Goal: Transaction & Acquisition: Subscribe to service/newsletter

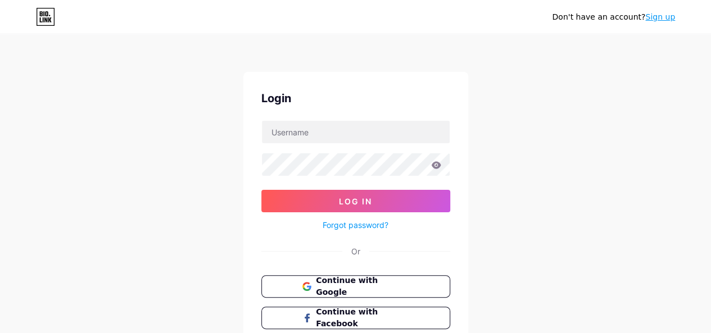
click at [662, 16] on link "Sign up" at bounding box center [660, 16] width 30 height 9
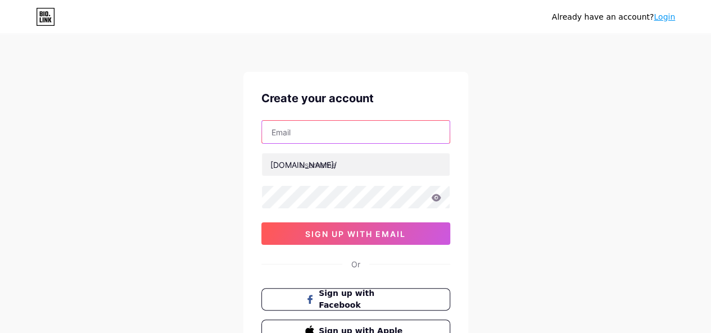
click at [306, 136] on input "text" at bounding box center [356, 132] width 188 height 22
type input "[EMAIL_ADDRESS][DOMAIN_NAME]"
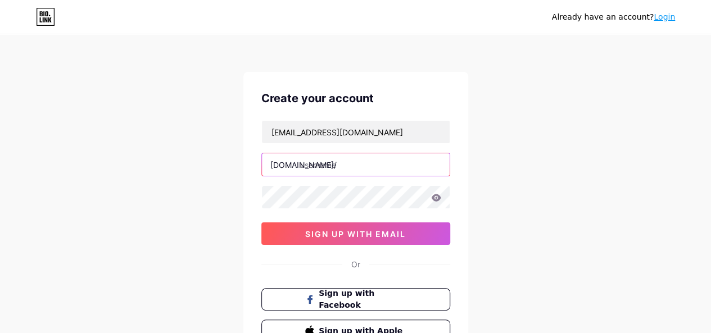
click at [313, 165] on input "text" at bounding box center [356, 164] width 188 height 22
type input "h"
type input "healthbenefit"
click at [226, 198] on div "Already have an account? Login Create your account [EMAIL_ADDRESS][DOMAIN_NAME]…" at bounding box center [355, 215] width 711 height 430
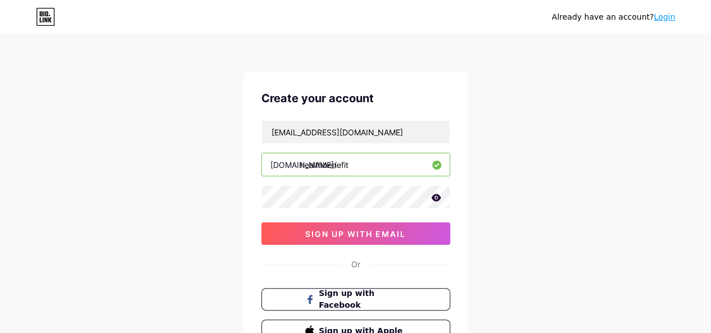
click at [221, 210] on div "Already have an account? Login Create your account [EMAIL_ADDRESS][DOMAIN_NAME]…" at bounding box center [355, 215] width 711 height 430
click at [435, 197] on icon at bounding box center [436, 197] width 10 height 7
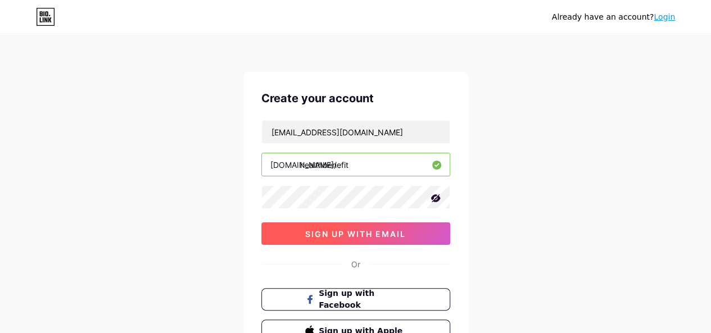
click at [285, 232] on button "sign up with email" at bounding box center [355, 234] width 189 height 22
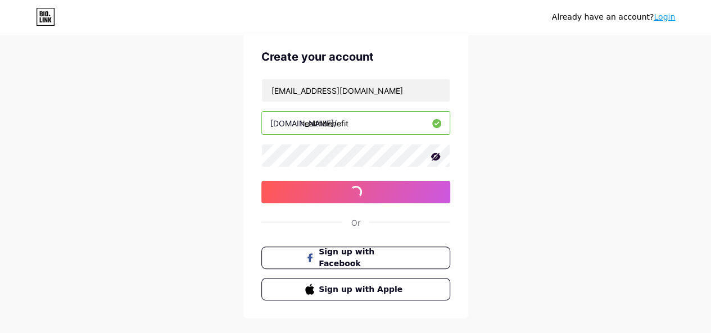
scroll to position [96, 0]
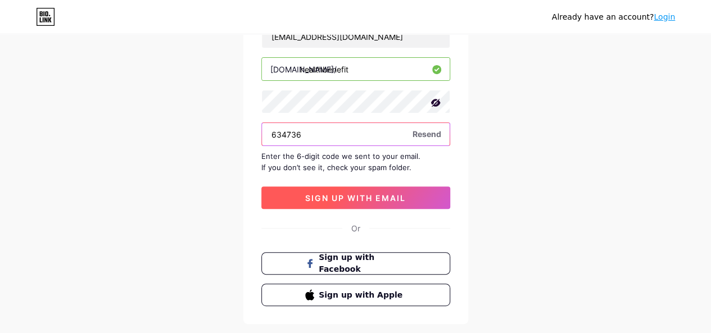
type input "634736"
click at [361, 196] on span "sign up with email" at bounding box center [355, 198] width 101 height 10
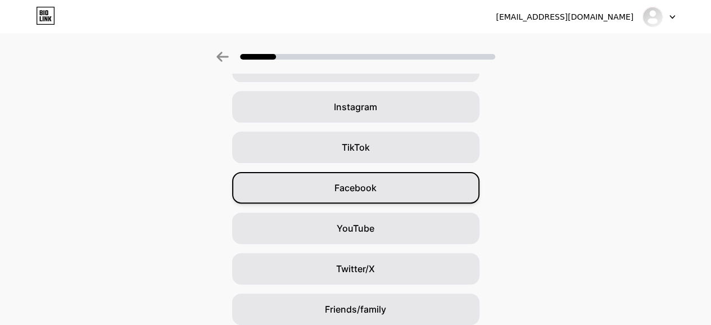
scroll to position [160, 0]
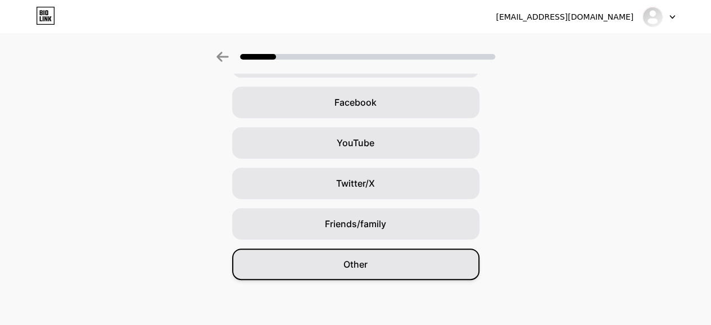
click at [299, 255] on div "Other" at bounding box center [355, 263] width 247 height 31
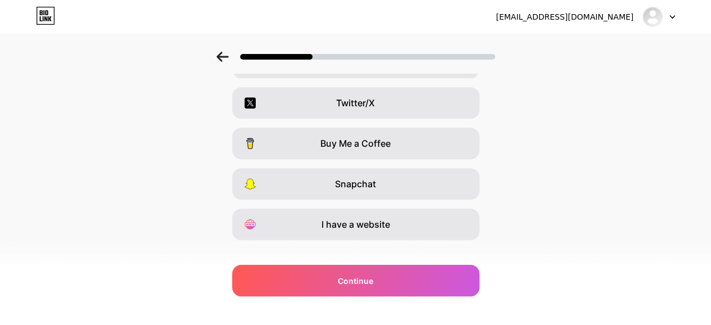
scroll to position [216, 0]
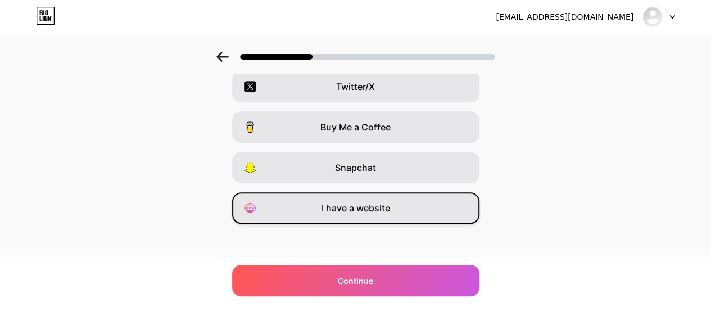
click at [350, 211] on span "I have a website" at bounding box center [356, 207] width 69 height 13
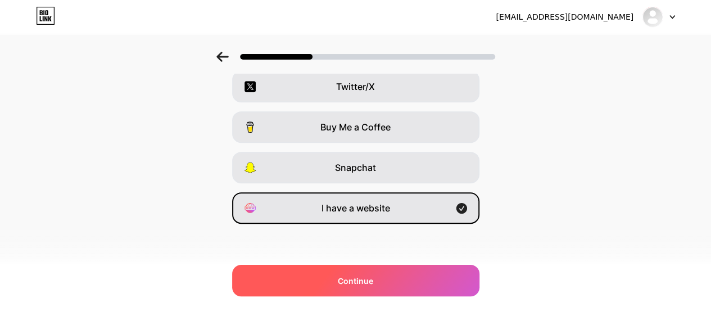
click at [359, 278] on span "Continue" at bounding box center [355, 281] width 35 height 12
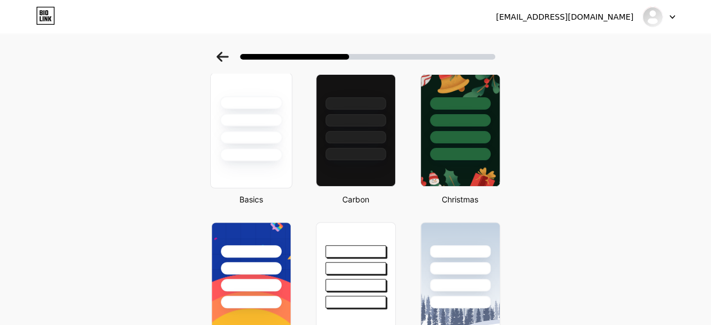
scroll to position [0, 0]
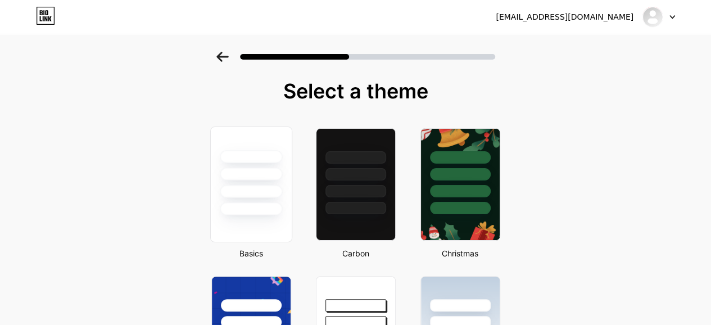
click at [247, 203] on div at bounding box center [251, 208] width 62 height 13
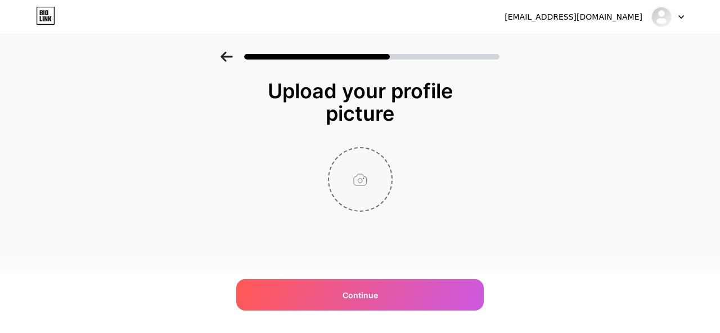
click at [361, 174] on input "file" at bounding box center [360, 179] width 62 height 62
type input "C:\fakepath\be-healthy-advice-on-pink-sticky-note-near-stethoscope-and-tablets-…"
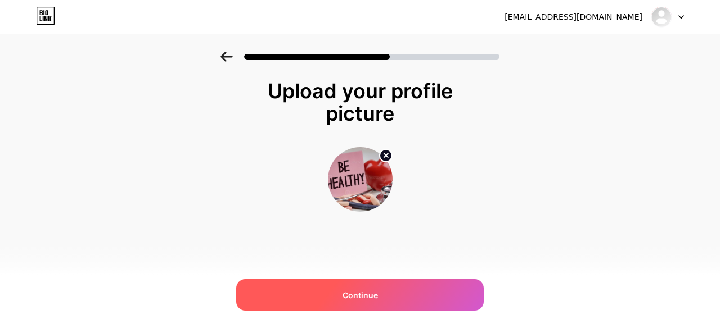
click at [360, 287] on div "Continue" at bounding box center [359, 294] width 247 height 31
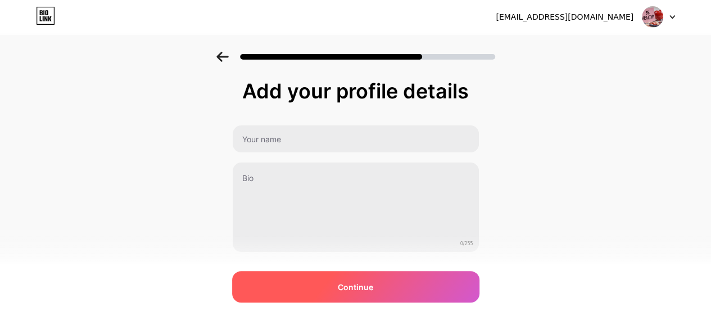
click at [327, 291] on div "Continue" at bounding box center [355, 286] width 247 height 31
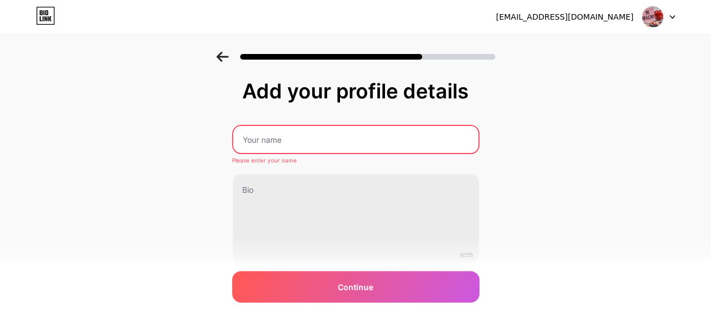
click at [281, 137] on input "text" at bounding box center [355, 139] width 245 height 27
type input "Healthbenefit"
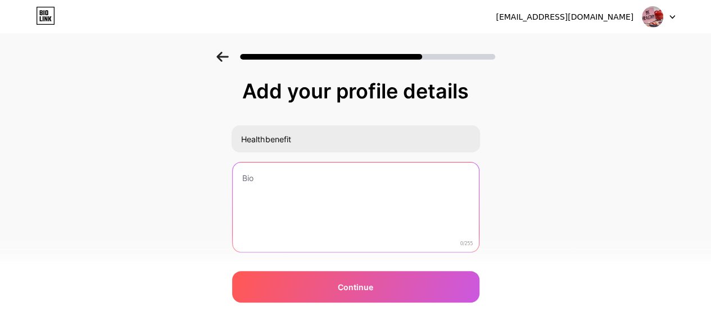
click at [289, 206] on textarea at bounding box center [356, 207] width 246 height 91
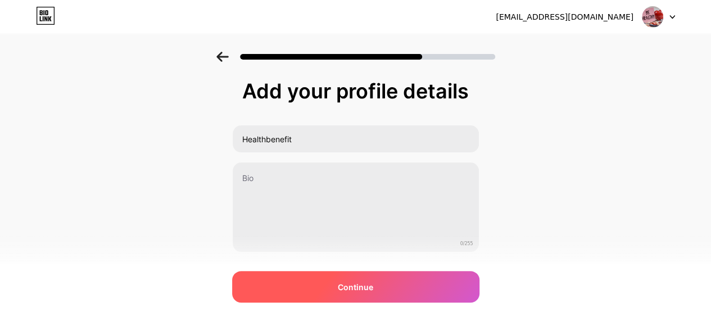
click at [334, 295] on div "Continue" at bounding box center [355, 286] width 247 height 31
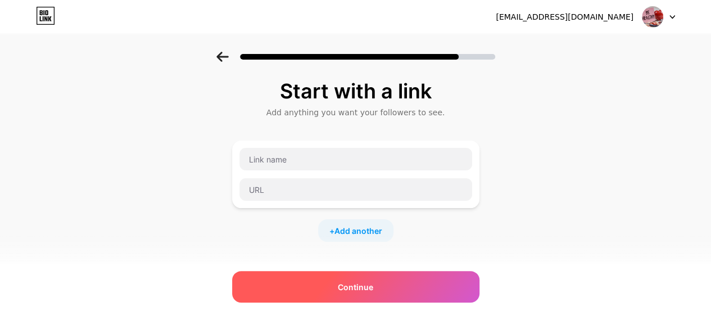
click at [345, 290] on span "Continue" at bounding box center [355, 287] width 35 height 12
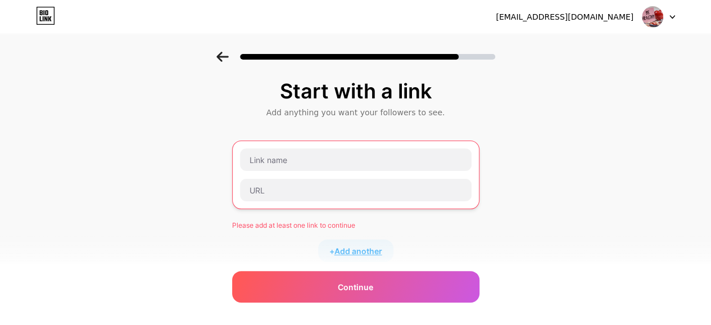
click at [361, 245] on span "Add another" at bounding box center [358, 251] width 48 height 12
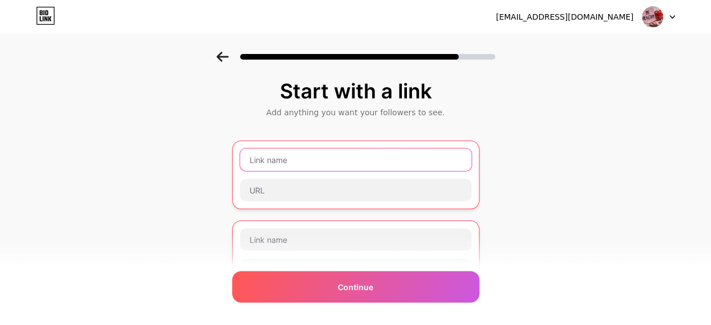
click at [298, 156] on input "text" at bounding box center [356, 159] width 232 height 22
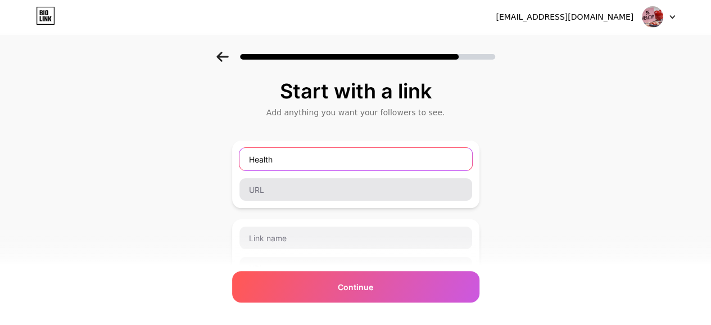
type input "Health"
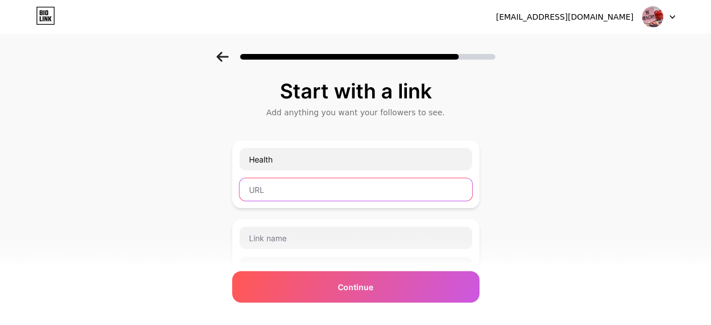
click at [278, 193] on input "text" at bounding box center [355, 189] width 233 height 22
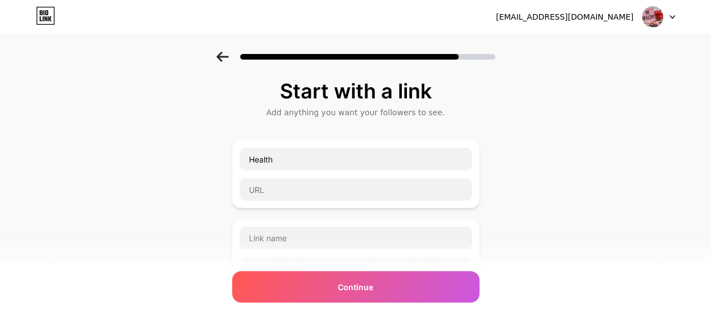
click at [549, 206] on div "Start with a link Add anything you want your followers to see. Health + Add ano…" at bounding box center [355, 289] width 711 height 474
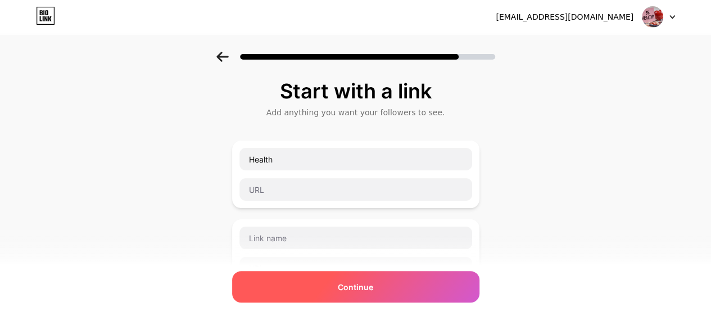
click at [339, 286] on div "Continue" at bounding box center [355, 286] width 247 height 31
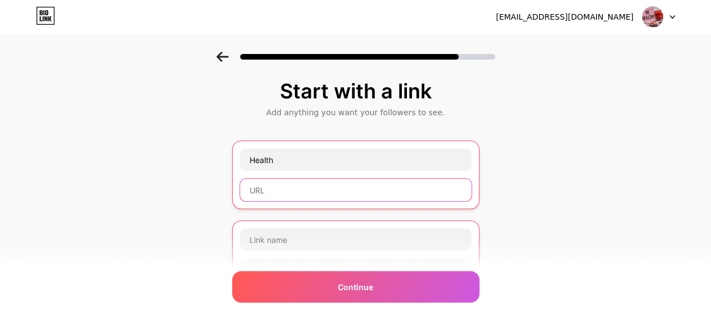
click at [372, 192] on input "text" at bounding box center [356, 190] width 232 height 22
paste input "[URL][DOMAIN_NAME]"
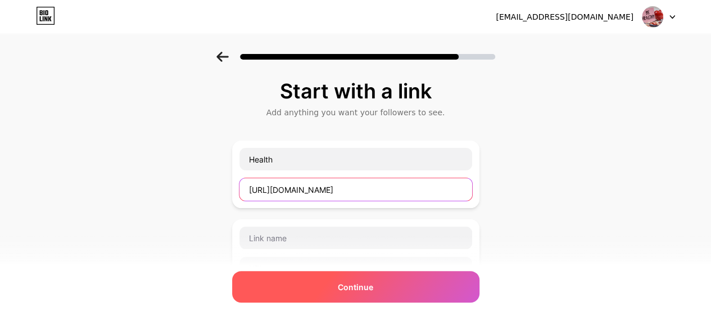
type input "[URL][DOMAIN_NAME]"
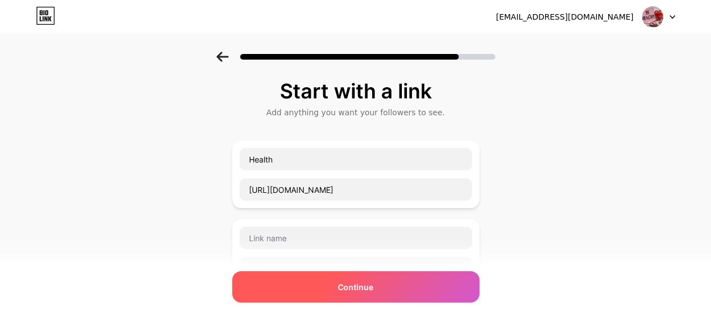
click at [373, 287] on span "Continue" at bounding box center [355, 287] width 35 height 12
click at [321, 282] on div "Continue" at bounding box center [355, 286] width 247 height 31
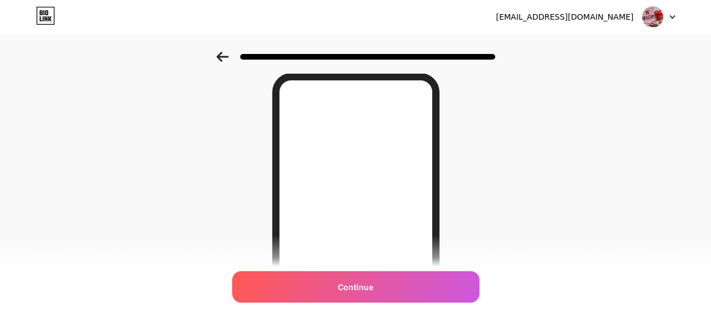
scroll to position [112, 0]
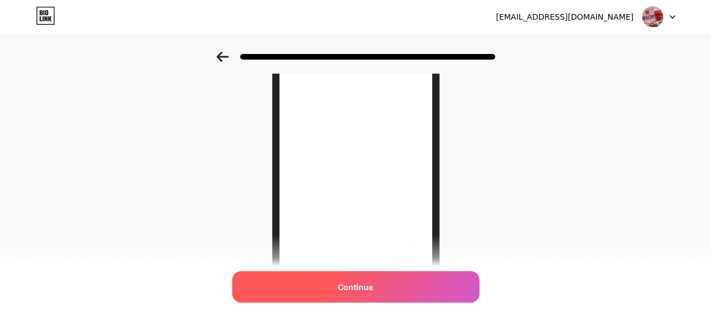
click at [342, 276] on div "Continue" at bounding box center [355, 286] width 247 height 31
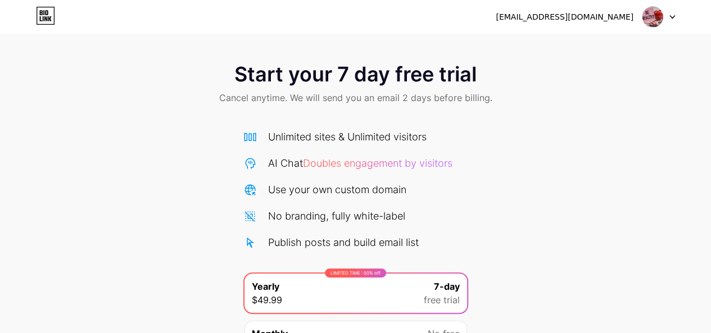
click at [386, 76] on span "Start your 7 day free trial" at bounding box center [355, 74] width 242 height 22
click at [672, 17] on icon at bounding box center [673, 17] width 6 height 4
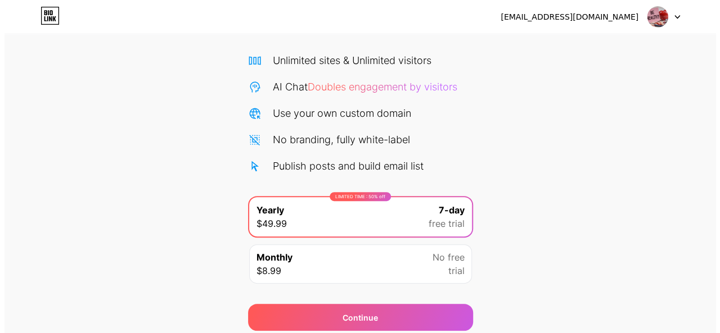
scroll to position [118, 0]
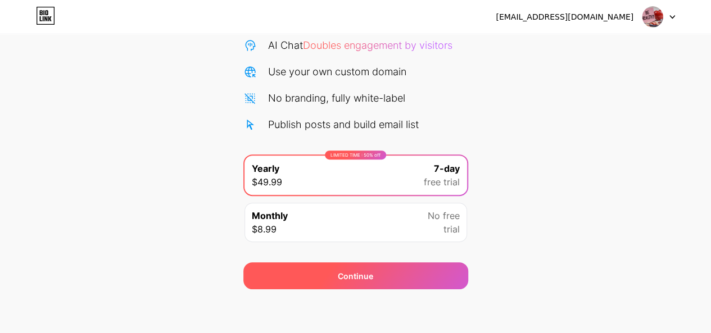
click at [356, 271] on div "Continue" at bounding box center [355, 276] width 35 height 12
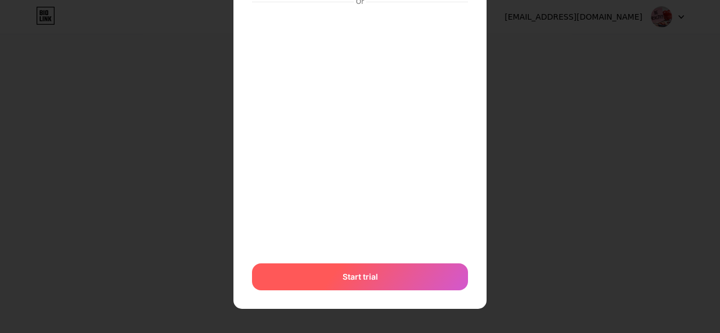
click at [343, 279] on span "Start trial" at bounding box center [359, 277] width 35 height 12
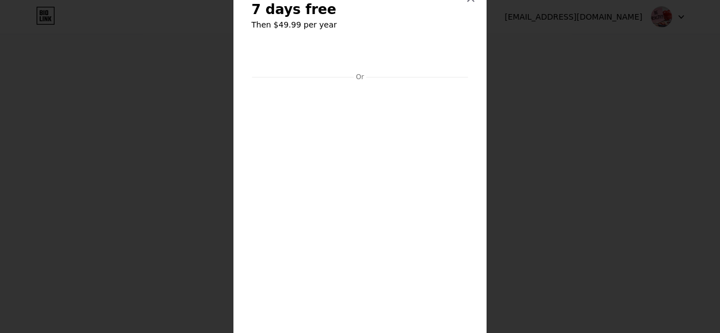
scroll to position [0, 0]
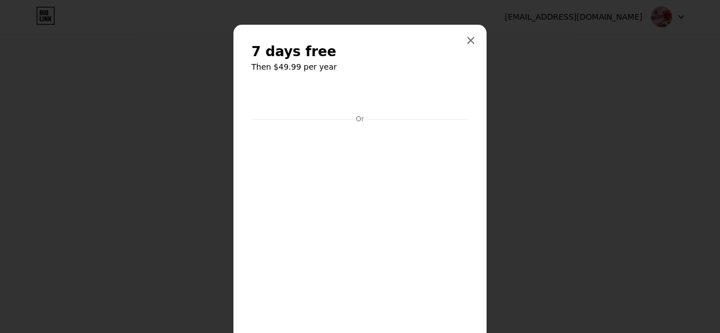
click at [196, 229] on div at bounding box center [360, 166] width 720 height 333
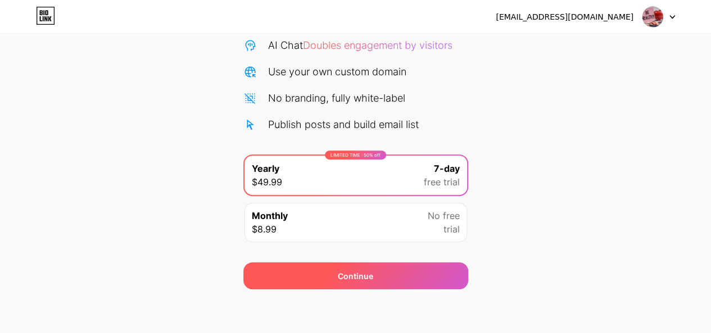
click at [326, 270] on div "Continue" at bounding box center [355, 276] width 225 height 27
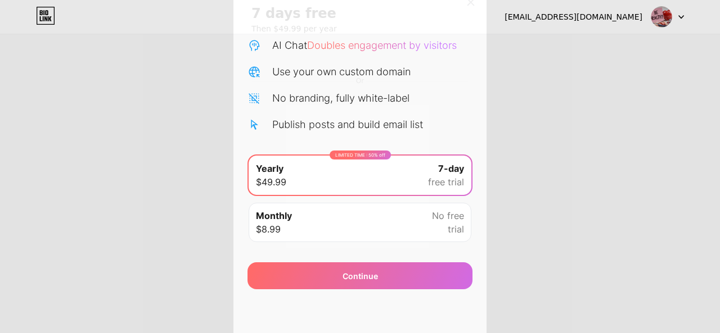
scroll to position [56, 0]
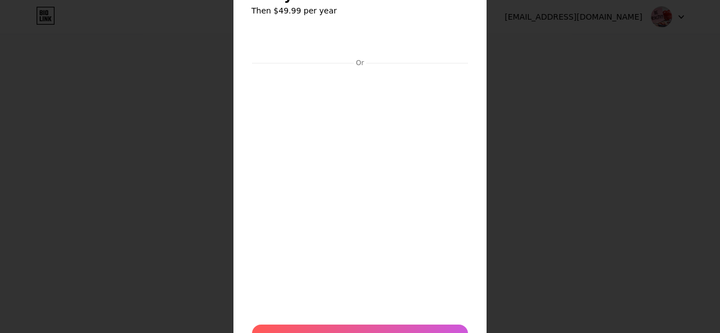
drag, startPoint x: 172, startPoint y: 135, endPoint x: 197, endPoint y: 150, distance: 28.7
click at [172, 135] on div at bounding box center [360, 110] width 720 height 333
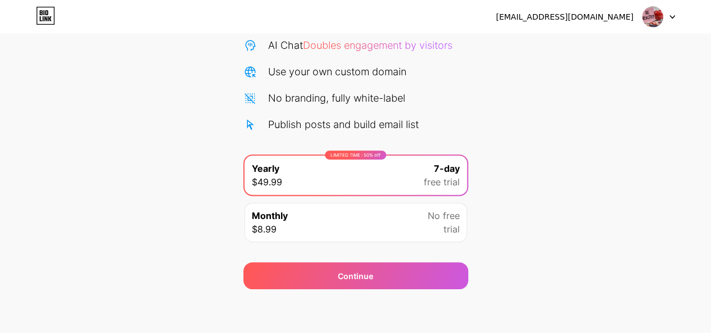
click at [322, 257] on div "Continue" at bounding box center [355, 269] width 225 height 40
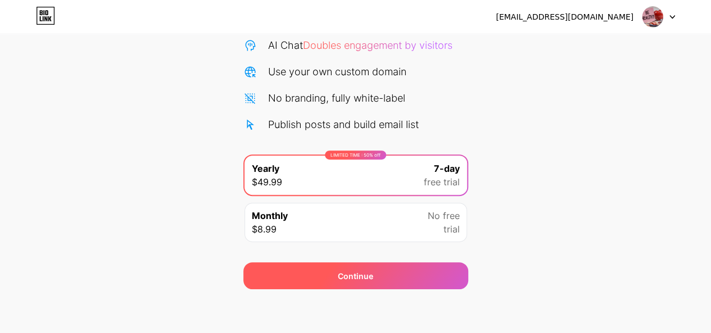
click at [327, 270] on div "Continue" at bounding box center [355, 276] width 225 height 27
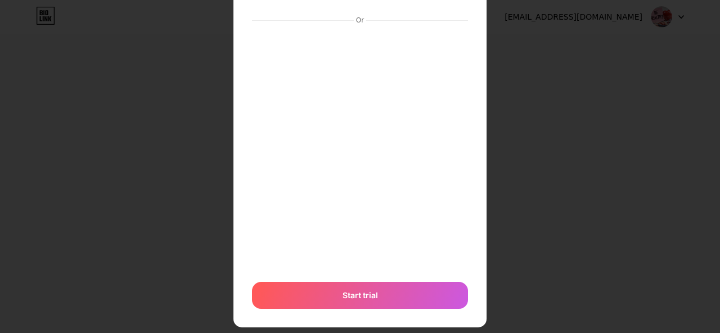
scroll to position [117, 0]
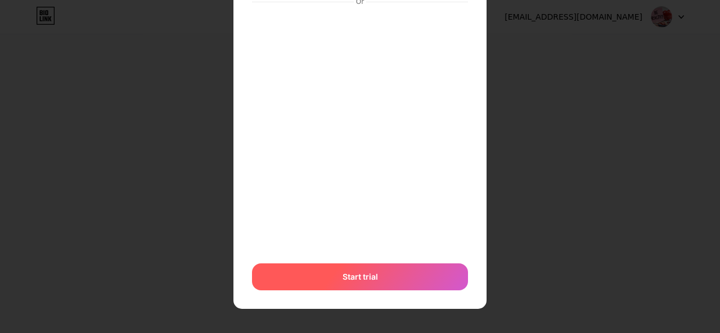
click at [334, 290] on div "Start trial" at bounding box center [360, 277] width 216 height 27
